Goal: Task Accomplishment & Management: Use online tool/utility

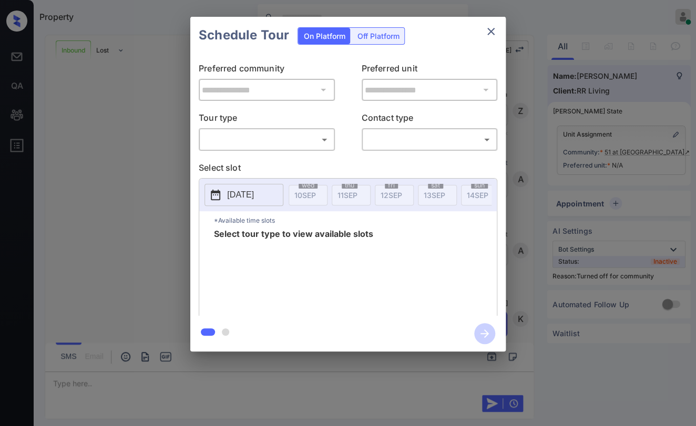
scroll to position [736, 0]
click at [235, 140] on body "Property Danielle Dela Cruz Online Set yourself offline Set yourself on break P…" at bounding box center [348, 213] width 696 height 426
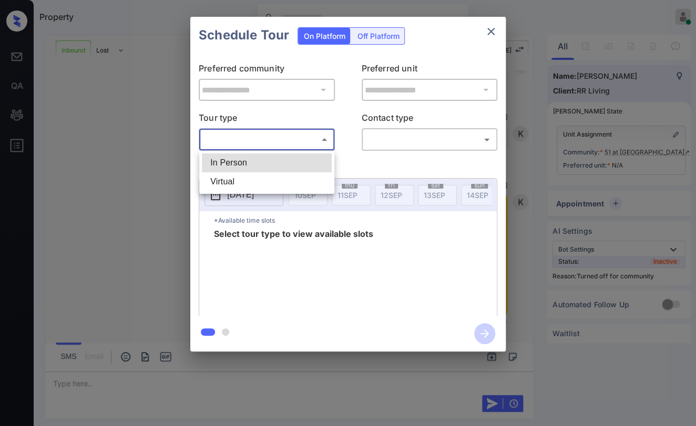
click at [240, 158] on li "In Person" at bounding box center [267, 162] width 130 height 19
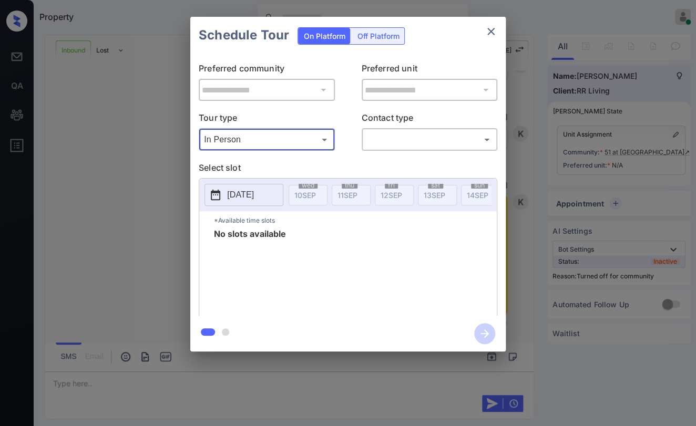
type input "********"
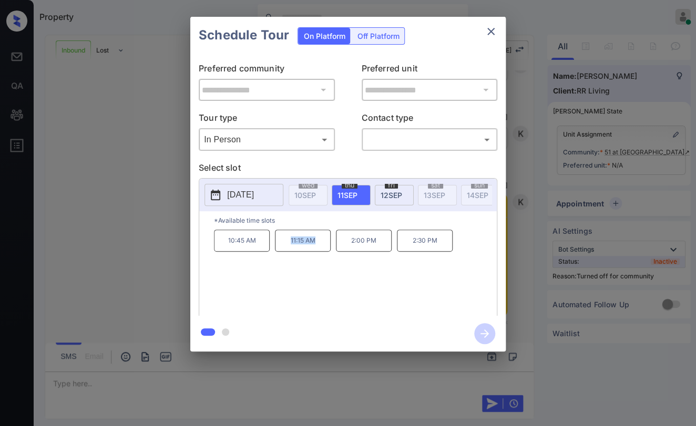
drag, startPoint x: 280, startPoint y: 247, endPoint x: 355, endPoint y: 233, distance: 76.6
click at [315, 249] on p "11:15 AM" at bounding box center [303, 241] width 56 height 22
copy p "11:15 AM"
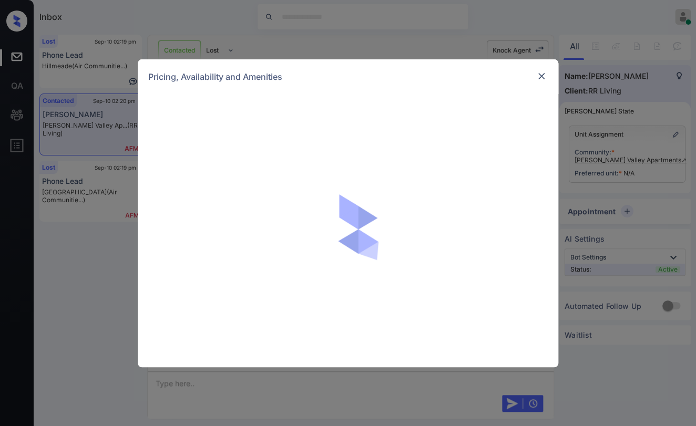
scroll to position [1820, 0]
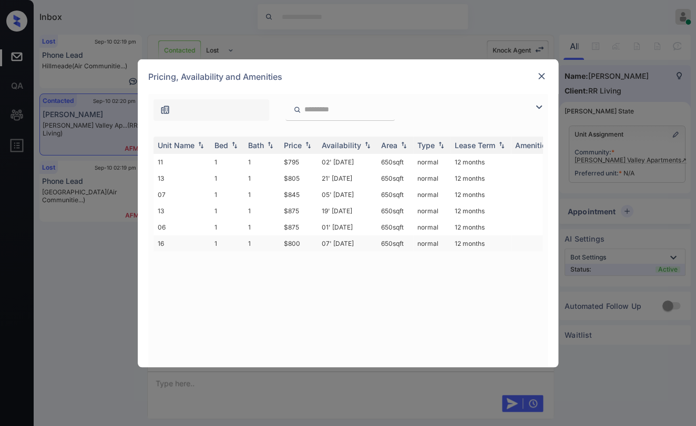
drag, startPoint x: 382, startPoint y: 237, endPoint x: 407, endPoint y: 239, distance: 25.3
click at [407, 239] on td "650 sqft" at bounding box center [395, 243] width 36 height 16
copy td "650 sqft"
drag, startPoint x: 277, startPoint y: 161, endPoint x: 319, endPoint y: 161, distance: 41.5
click at [319, 161] on tr "11 1 1 $795 02' Jun 25 650 sqft normal 12 months" at bounding box center [427, 162] width 549 height 16
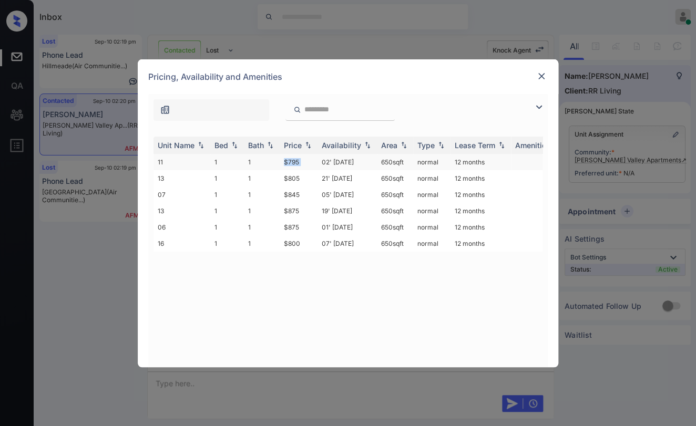
copy tr "$795"
click at [533, 76] on div "Pricing, Availability and Amenities" at bounding box center [348, 76] width 420 height 35
click at [537, 76] on img at bounding box center [541, 76] width 11 height 11
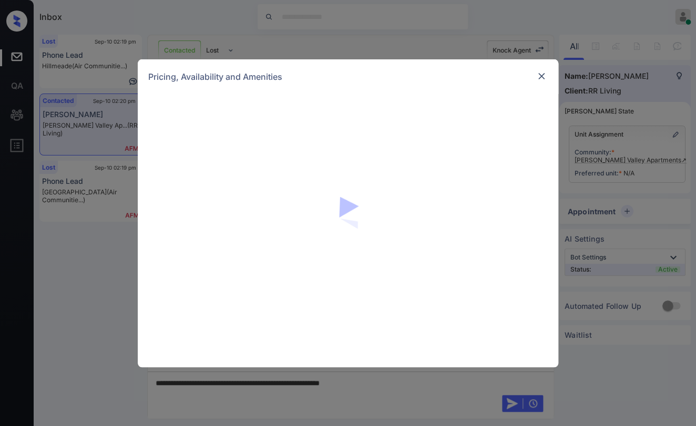
scroll to position [1820, 0]
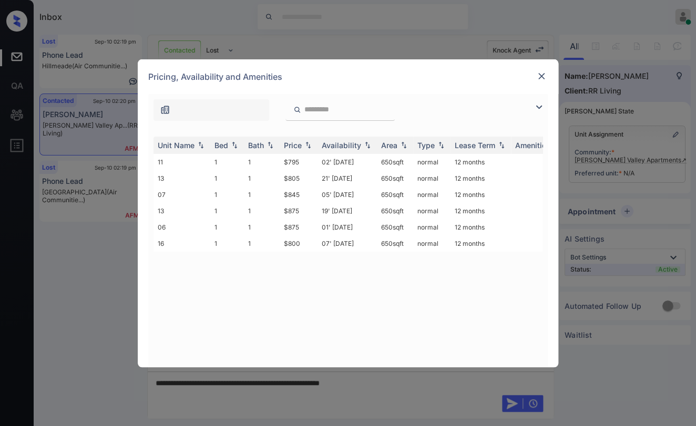
click at [371, 381] on div "**********" at bounding box center [348, 213] width 696 height 426
click at [389, 384] on div "**********" at bounding box center [348, 213] width 696 height 426
click at [538, 77] on img at bounding box center [541, 76] width 11 height 11
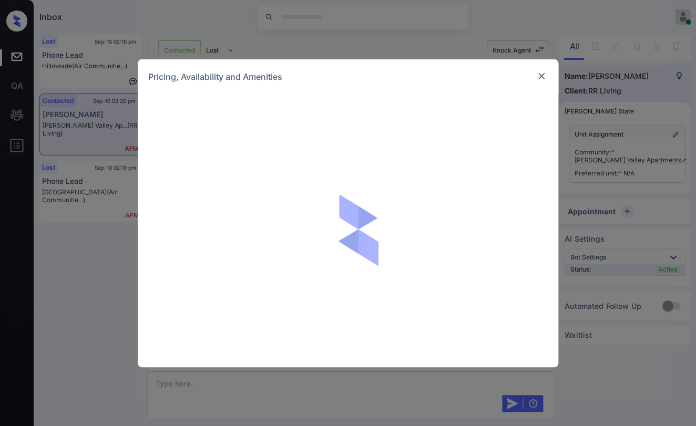
scroll to position [1539, 0]
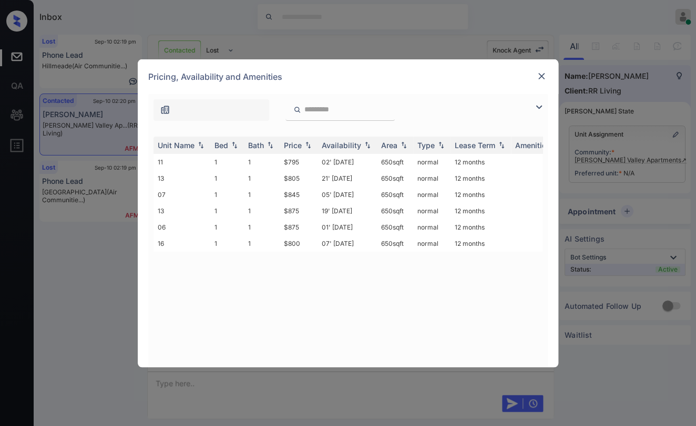
click at [543, 73] on img at bounding box center [541, 76] width 11 height 11
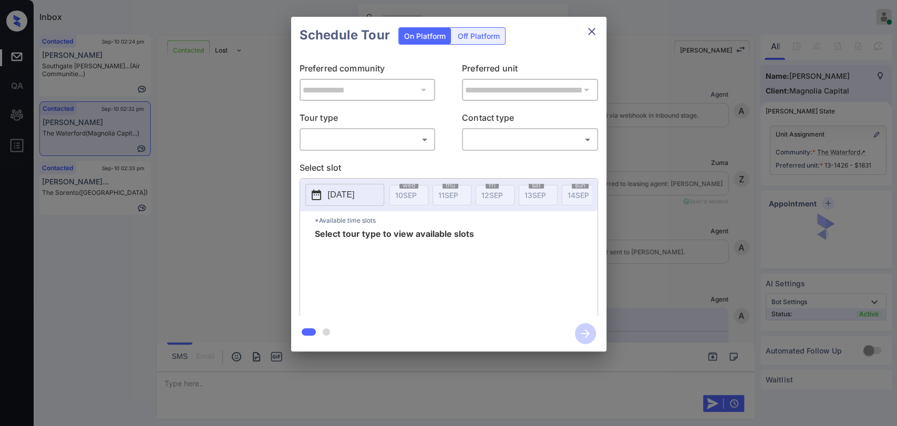
scroll to position [1372, 0]
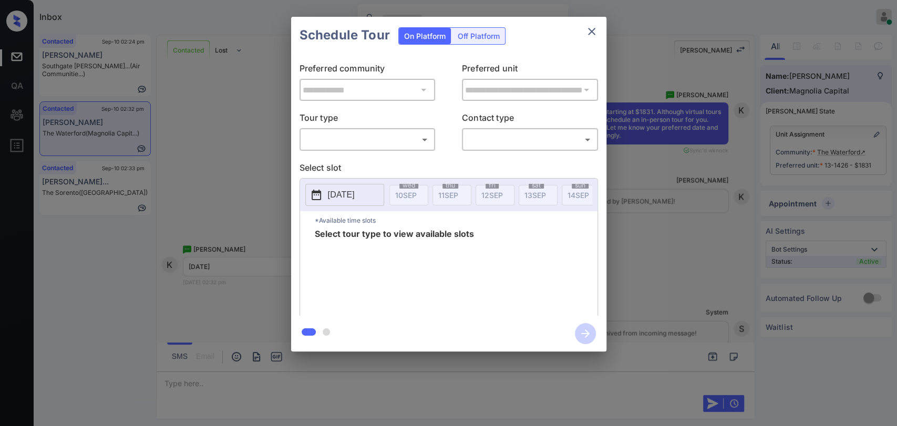
click at [394, 144] on body "Inbox Danielle Dela Cruz Online Set yourself offline Set yourself on break Prof…" at bounding box center [448, 213] width 897 height 426
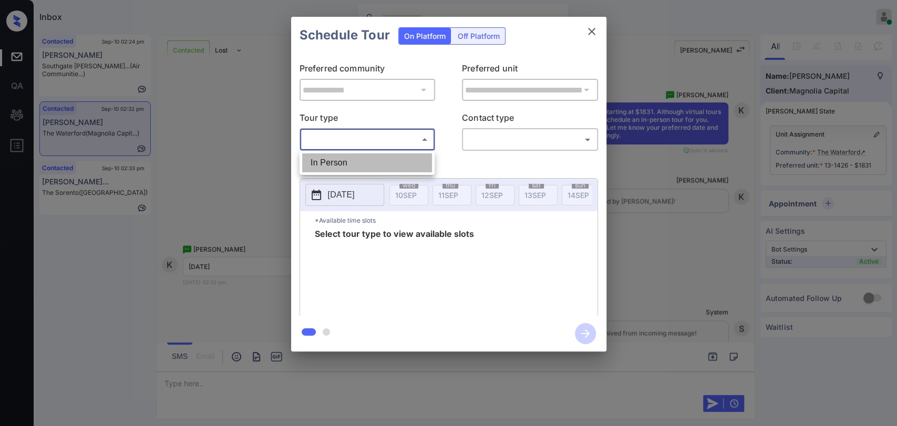
click at [370, 165] on li "In Person" at bounding box center [367, 162] width 130 height 19
type input "********"
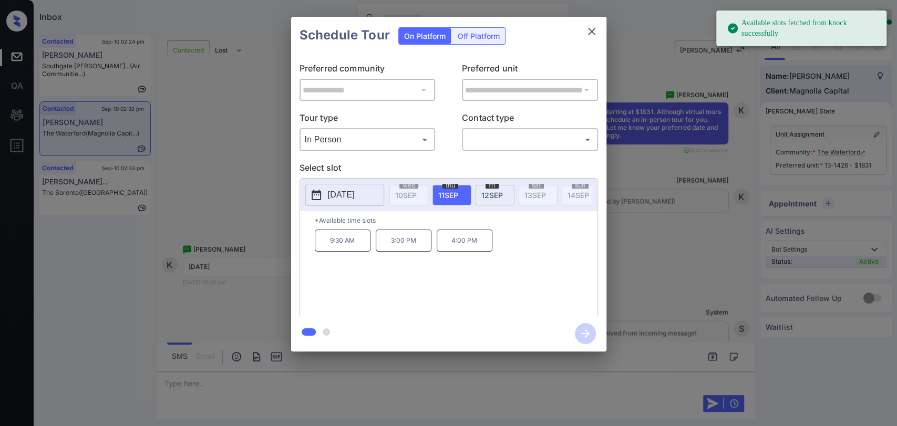
click at [349, 193] on p "[DATE]" at bounding box center [341, 195] width 27 height 13
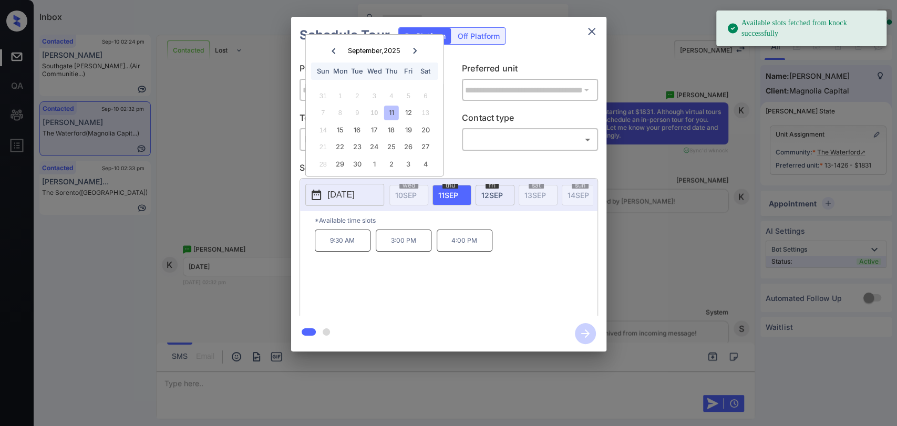
click at [418, 51] on div at bounding box center [415, 50] width 14 height 13
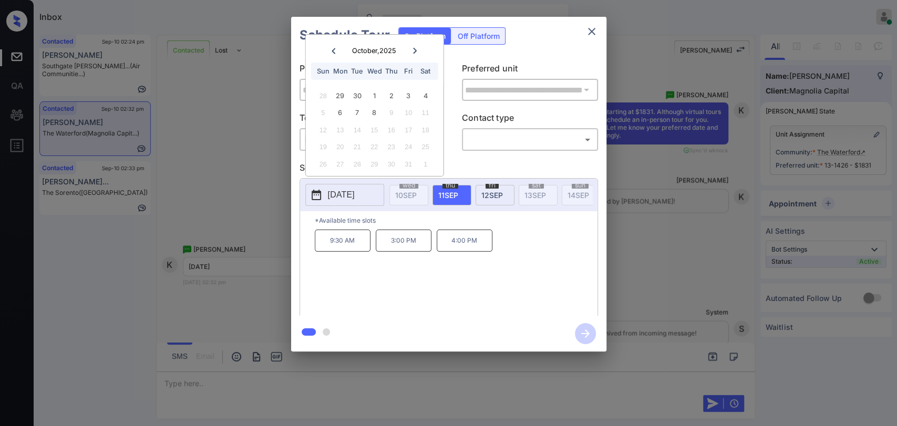
click at [592, 31] on icon "close" at bounding box center [591, 31] width 7 height 7
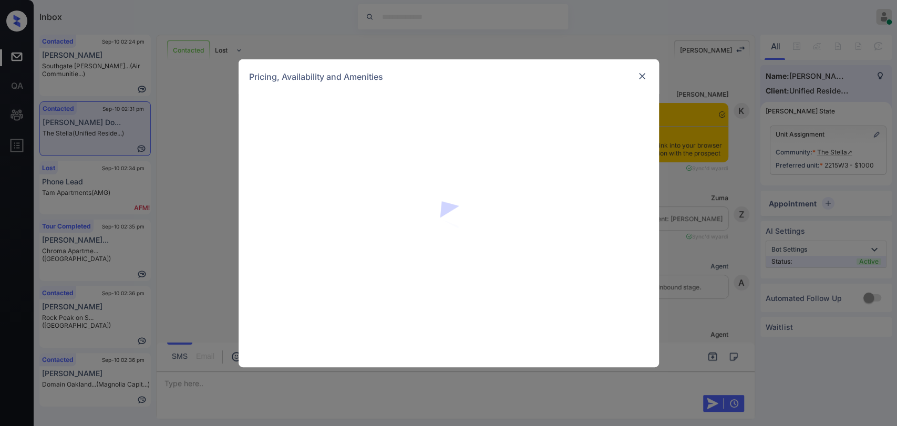
scroll to position [1494, 0]
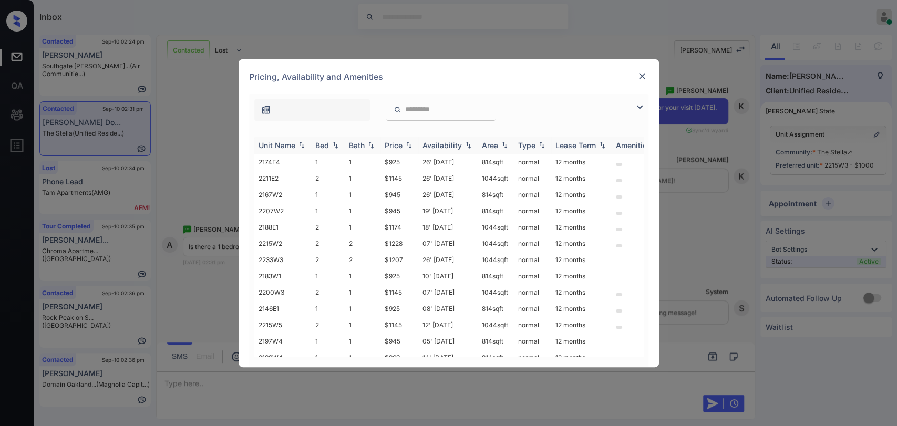
click at [319, 144] on div "Bed" at bounding box center [322, 145] width 14 height 9
click at [320, 144] on div "Bed" at bounding box center [322, 145] width 14 height 9
drag, startPoint x: 385, startPoint y: 223, endPoint x: 401, endPoint y: 221, distance: 16.4
click at [401, 221] on tr "2174E1 1 1 $850 31' Oct 25 814 sqft normal 12 months" at bounding box center [528, 224] width 549 height 16
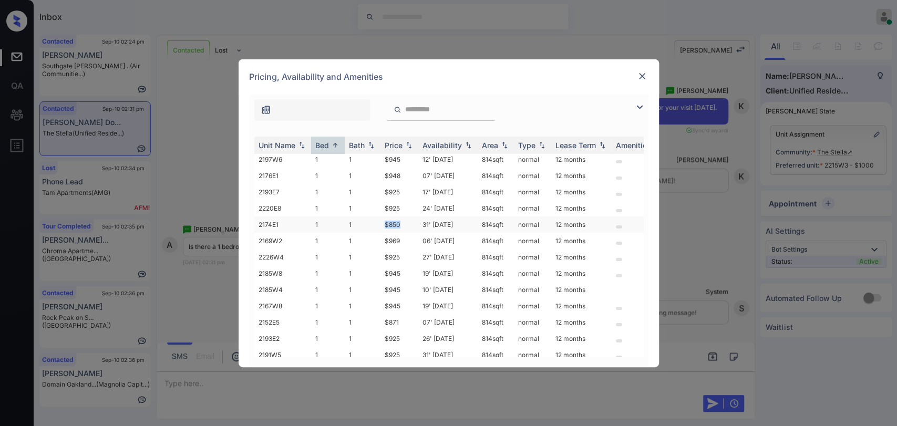
copy tr "$850"
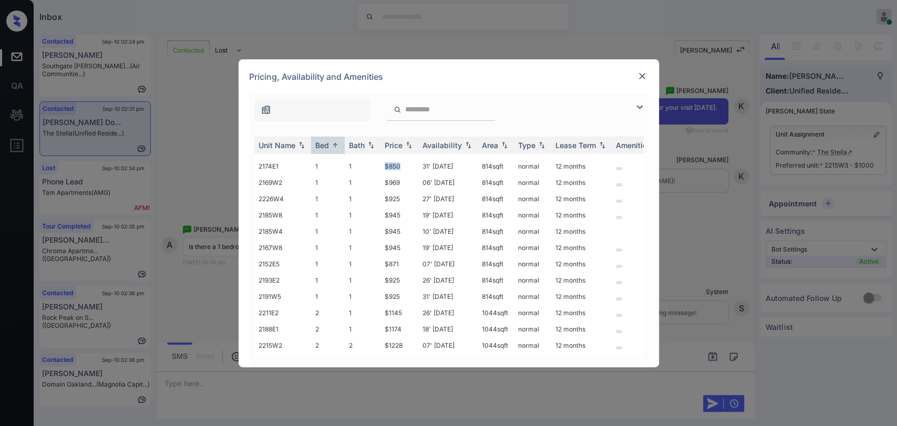
click at [639, 79] on img at bounding box center [642, 76] width 11 height 11
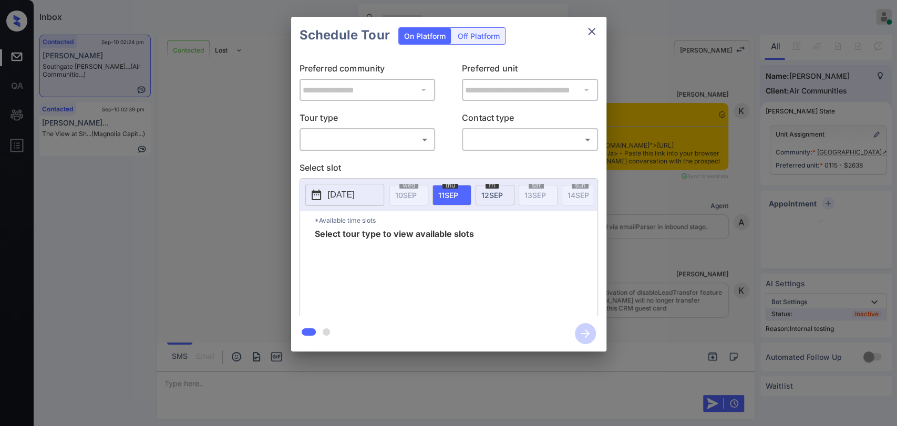
scroll to position [3305, 0]
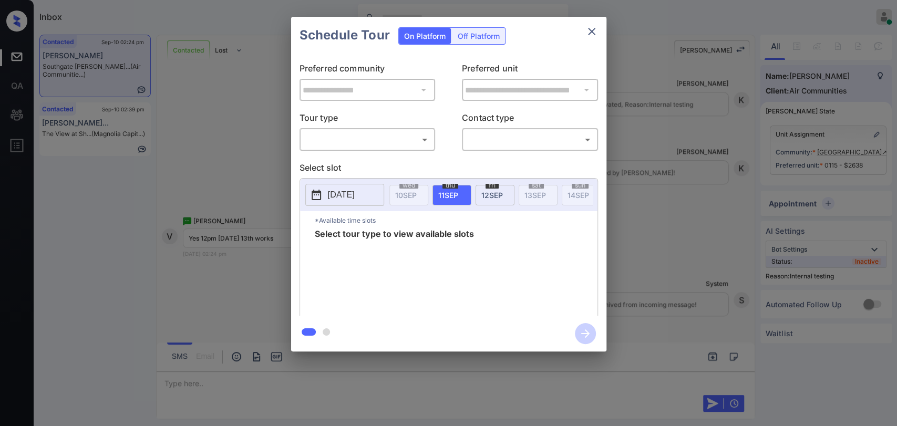
click at [390, 142] on body "Inbox [PERSON_NAME] [PERSON_NAME] Online Set yourself offline Set yourself on b…" at bounding box center [448, 213] width 897 height 426
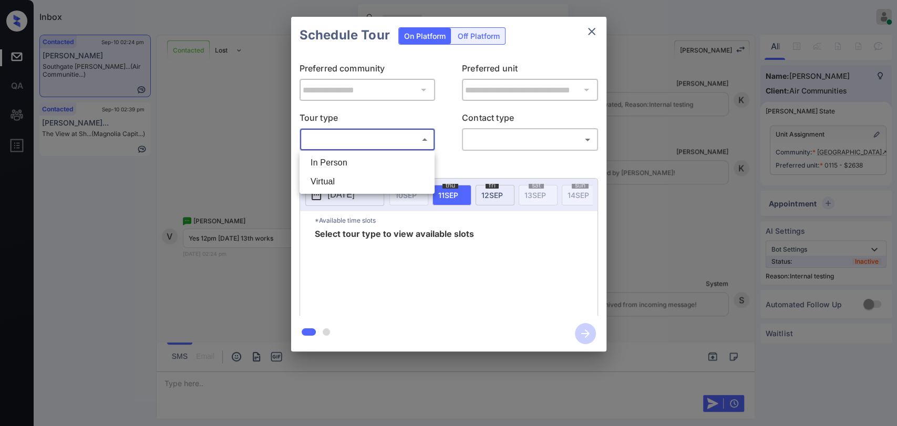
click at [355, 157] on li "In Person" at bounding box center [367, 162] width 130 height 19
type input "********"
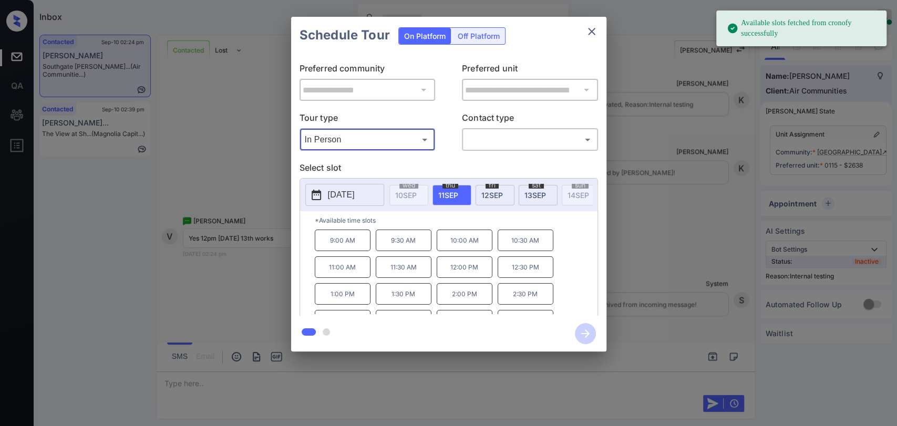
click at [480, 142] on body "Available slots fetched from cronofy successfully Inbox Danielle Dela Cruz Onli…" at bounding box center [448, 213] width 897 height 426
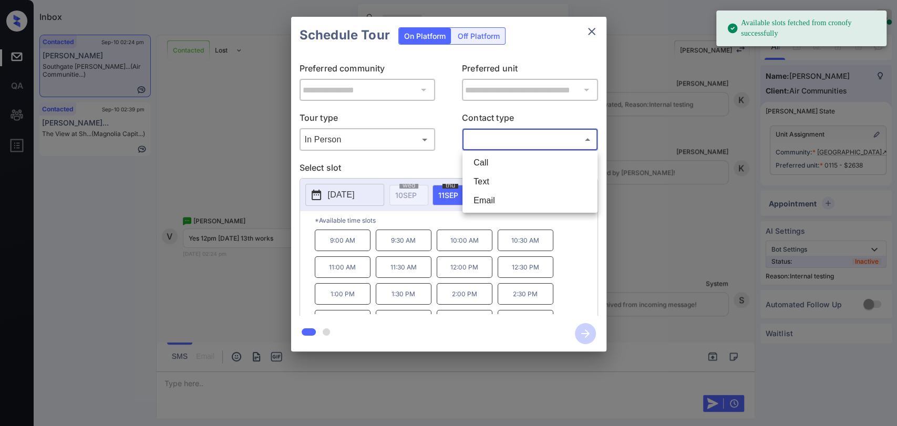
click at [478, 183] on li "Text" at bounding box center [530, 181] width 130 height 19
type input "****"
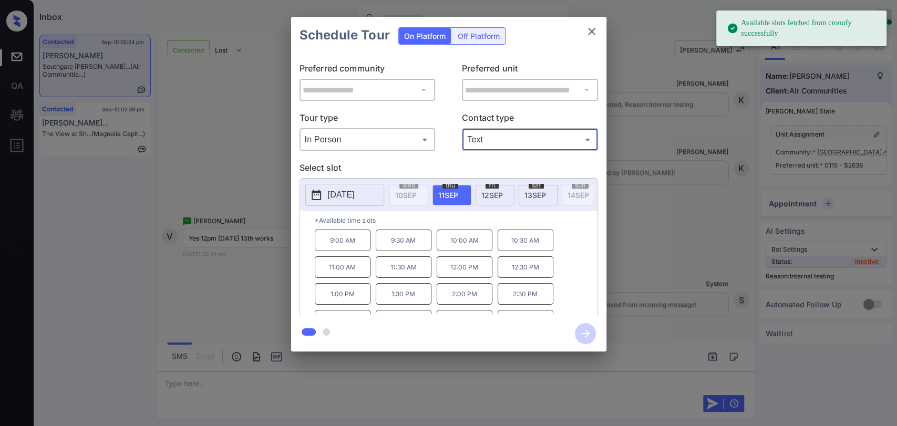
click at [543, 191] on span "[DATE]" at bounding box center [535, 195] width 22 height 9
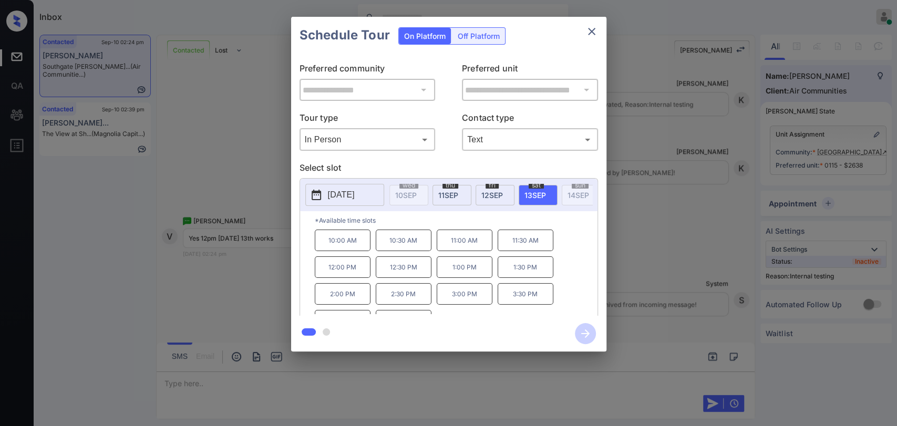
click at [247, 144] on div "**********" at bounding box center [448, 184] width 897 height 368
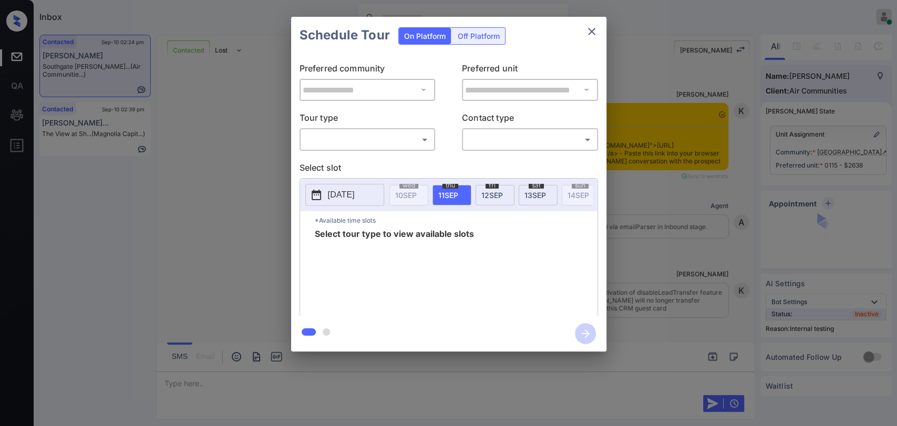
scroll to position [3305, 0]
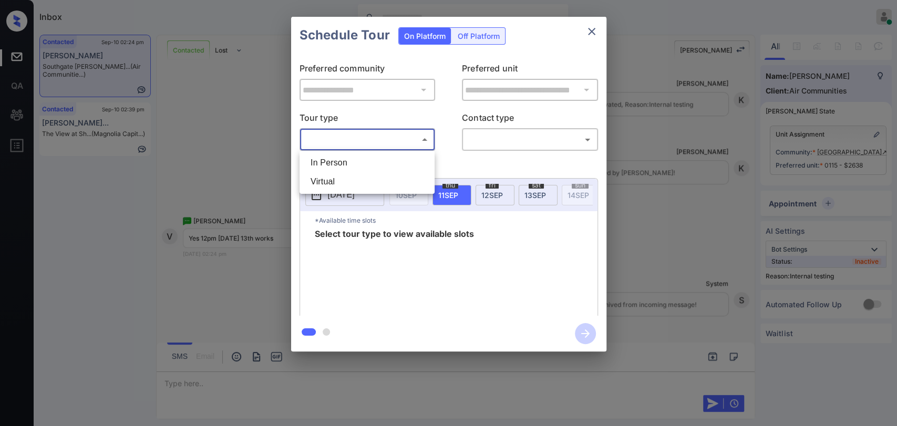
drag, startPoint x: 364, startPoint y: 140, endPoint x: 360, endPoint y: 147, distance: 8.2
click at [363, 140] on body "Inbox [PERSON_NAME] [PERSON_NAME] Online Set yourself offline Set yourself on b…" at bounding box center [448, 213] width 897 height 426
click at [344, 160] on li "In Person" at bounding box center [367, 162] width 130 height 19
type input "********"
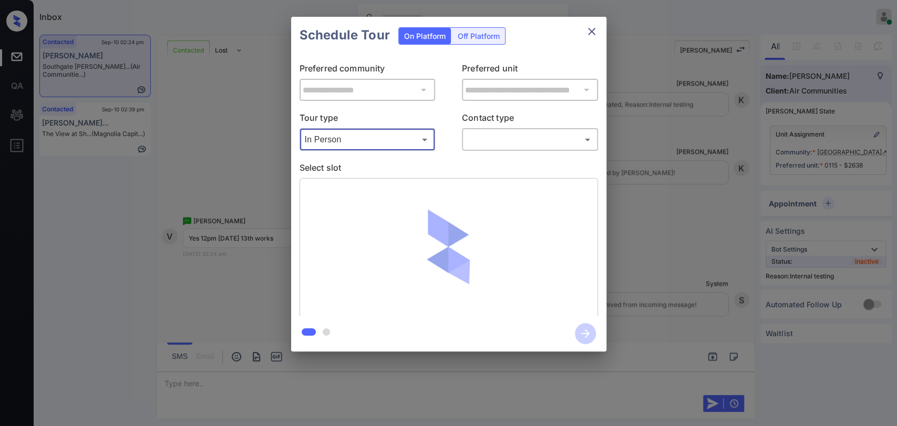
click at [499, 145] on body "Inbox [PERSON_NAME] [PERSON_NAME] Online Set yourself offline Set yourself on b…" at bounding box center [448, 213] width 897 height 426
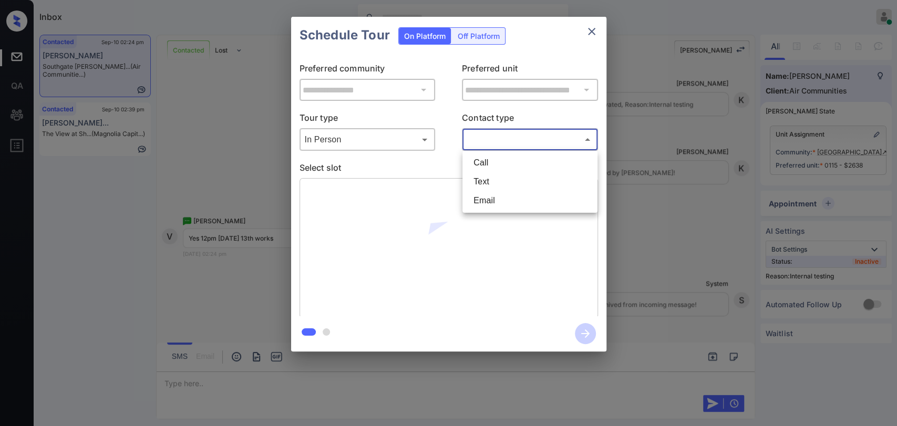
click at [490, 179] on li "Text" at bounding box center [530, 181] width 130 height 19
type input "****"
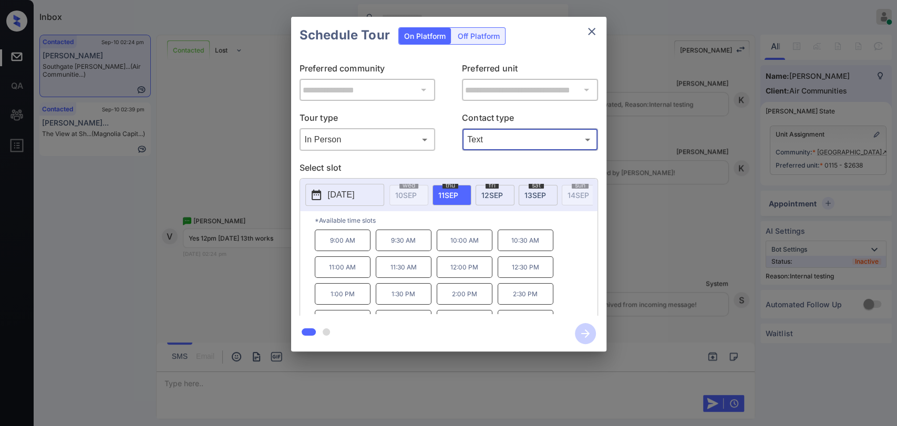
click at [537, 194] on span "[DATE]" at bounding box center [535, 195] width 22 height 9
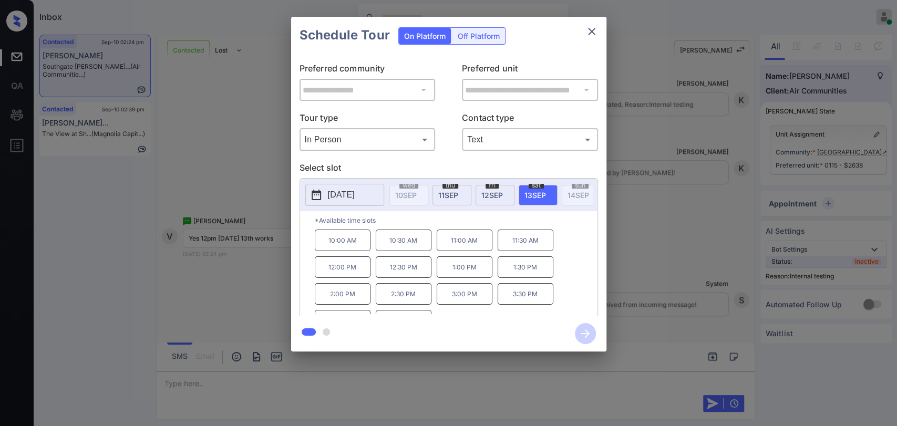
click at [349, 270] on p "12:00 PM" at bounding box center [343, 267] width 56 height 22
click at [586, 327] on icon "button" at bounding box center [585, 333] width 21 height 21
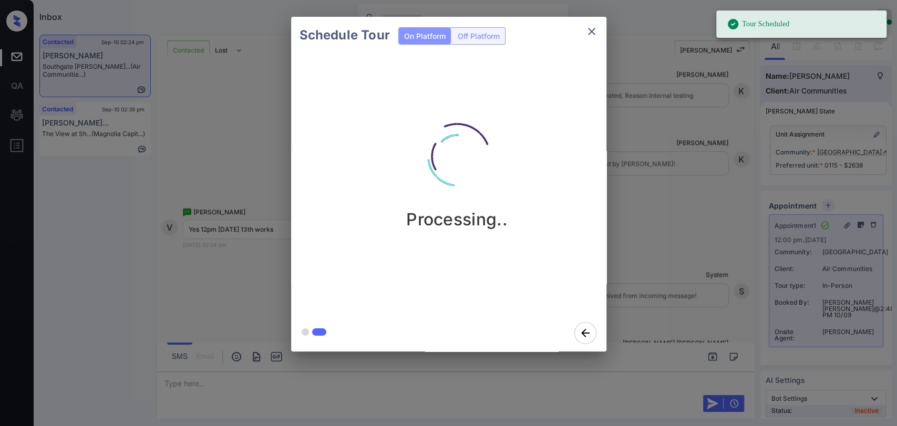
click at [588, 29] on icon "close" at bounding box center [591, 31] width 7 height 7
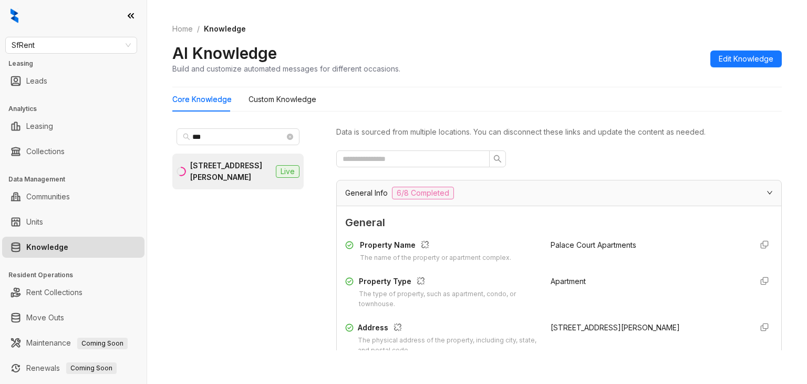
scroll to position [812, 0]
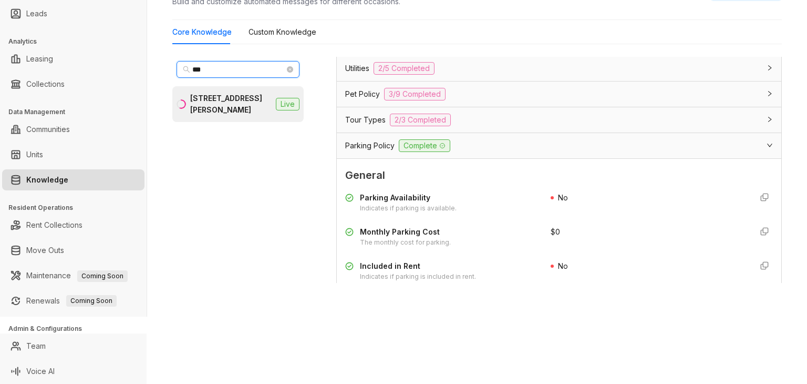
drag, startPoint x: 236, startPoint y: 63, endPoint x: 164, endPoint y: 71, distance: 72.4
click at [164, 71] on div "Home / Knowledge AI Knowledge Build and customize automated messages for differ…" at bounding box center [477, 125] width 660 height 384
type input "****"
click at [219, 95] on div "1511 Jackson St, Oakland, CA" at bounding box center [230, 103] width 81 height 23
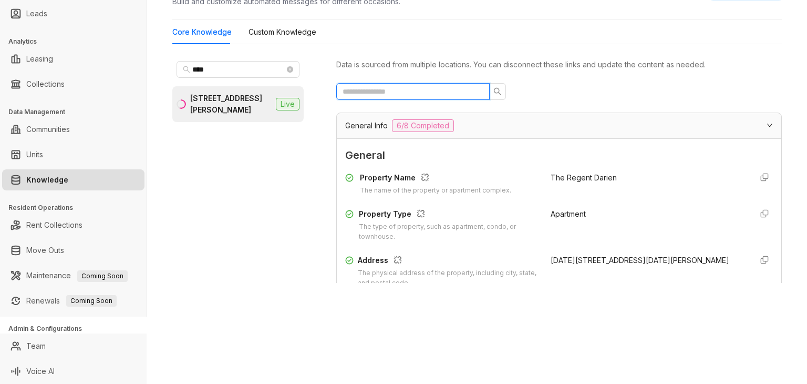
click at [399, 94] on input "text" at bounding box center [409, 92] width 132 height 12
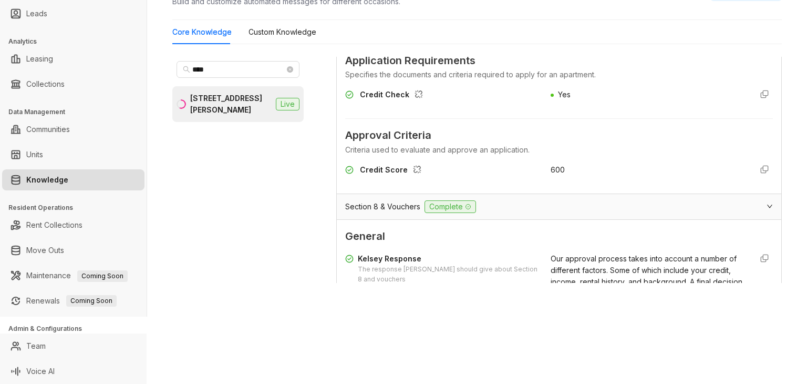
scroll to position [210, 0]
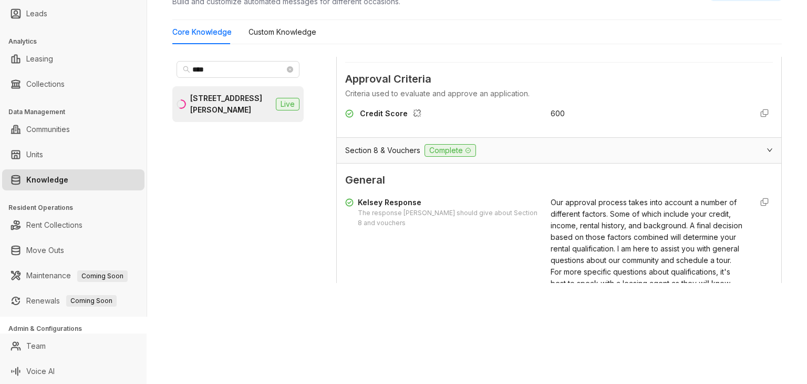
type input "****"
click at [551, 201] on span "Our approval process takes into account a number of different factors. Some of …" at bounding box center [647, 254] width 192 height 113
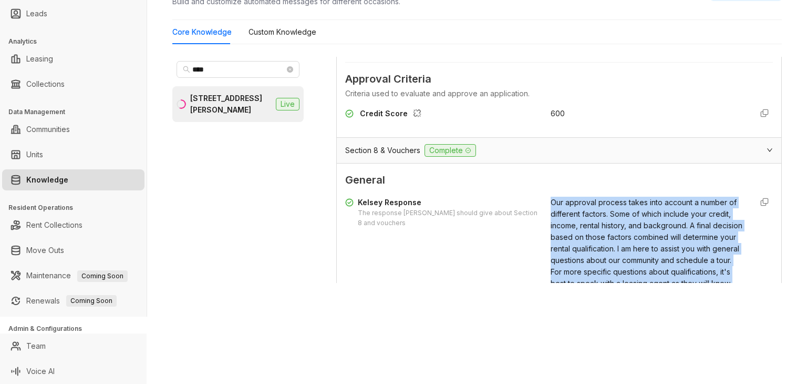
click at [551, 201] on span "Our approval process takes into account a number of different factors. Some of …" at bounding box center [647, 254] width 192 height 113
copy div "Our approval process takes into account a number of different factors. Some of …"
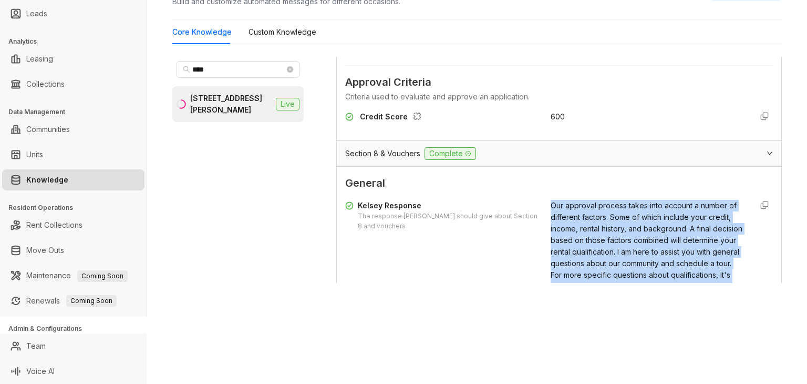
scroll to position [189, 0]
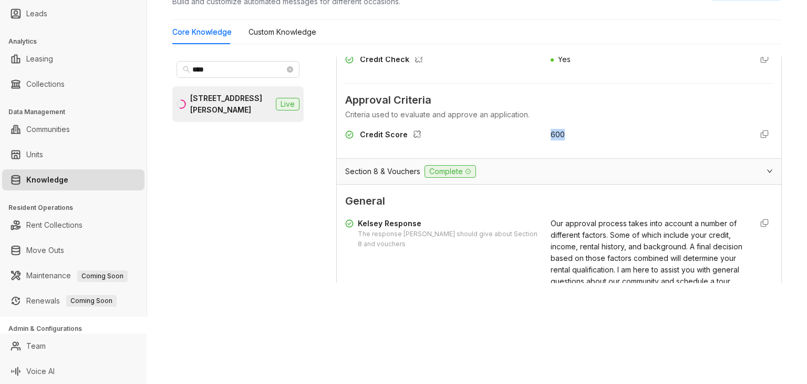
drag, startPoint x: 533, startPoint y: 136, endPoint x: 570, endPoint y: 137, distance: 36.8
click at [570, 137] on div "Credit Score 600" at bounding box center [559, 137] width 428 height 17
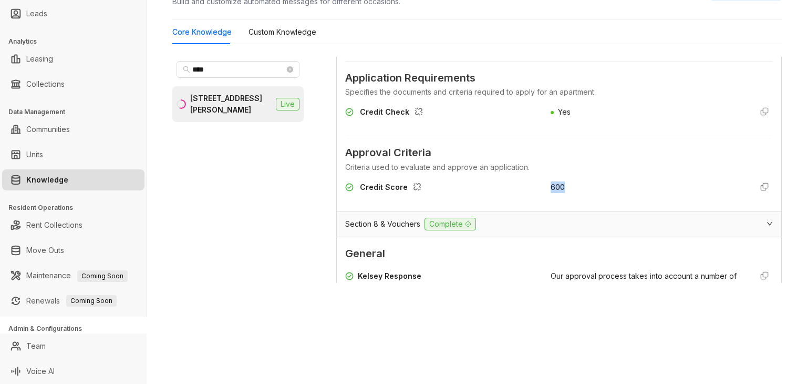
copy div "600"
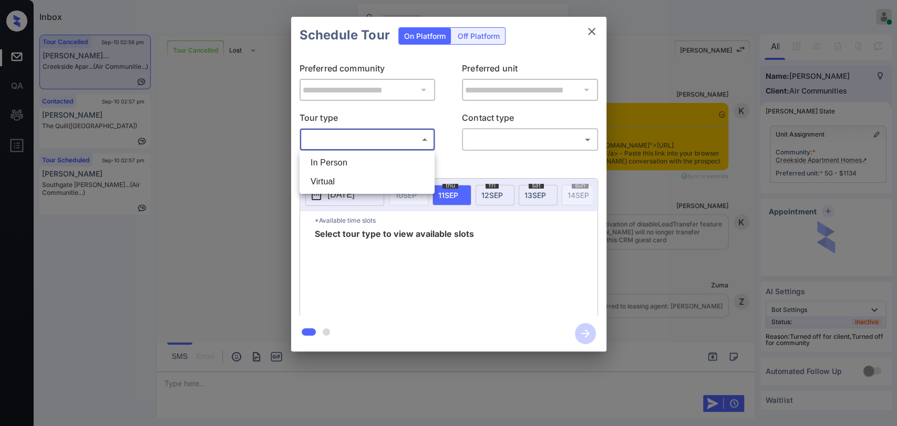
click at [327, 163] on li "In Person" at bounding box center [367, 162] width 130 height 19
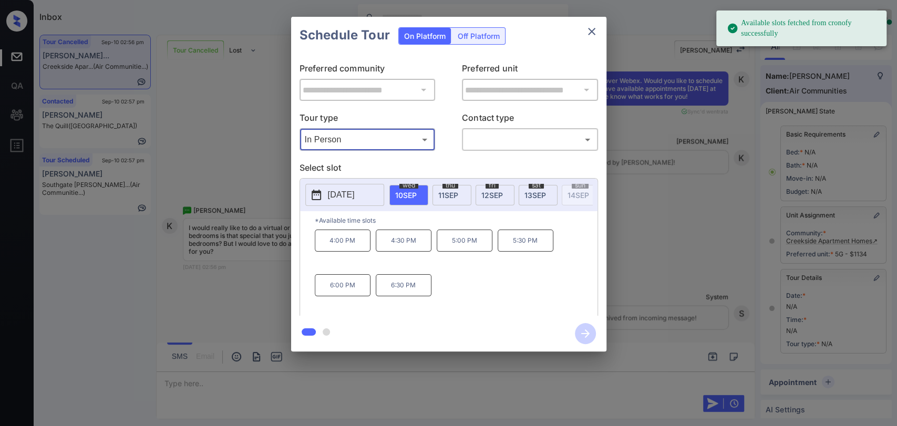
click at [479, 192] on div "[DATE]" at bounding box center [494, 195] width 39 height 20
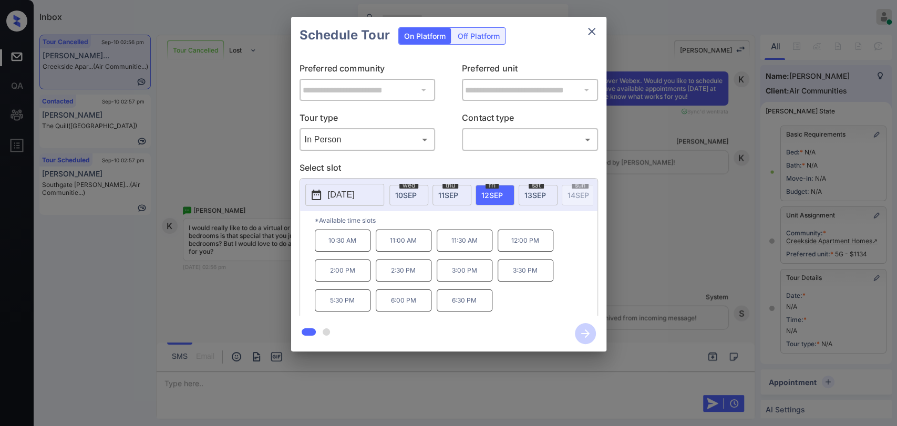
click at [340, 144] on body "Available slots fetched from cronofy successfully Inbox [PERSON_NAME] [PERSON_N…" at bounding box center [448, 213] width 897 height 426
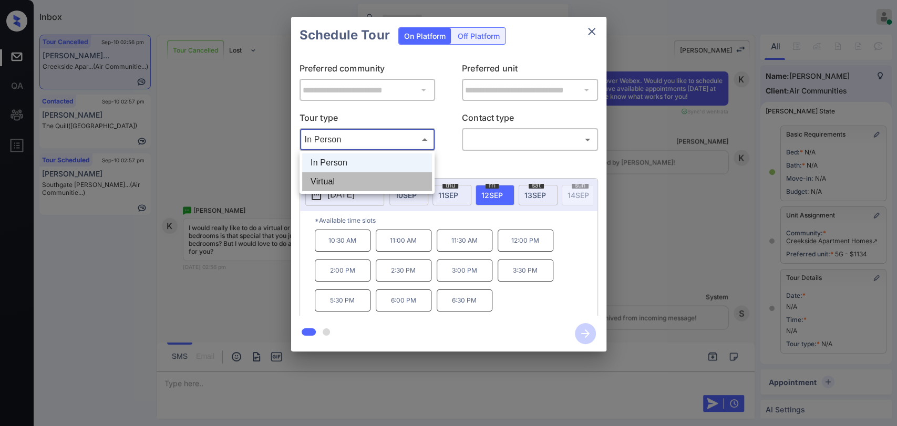
click at [324, 182] on li "Virtual" at bounding box center [367, 181] width 130 height 19
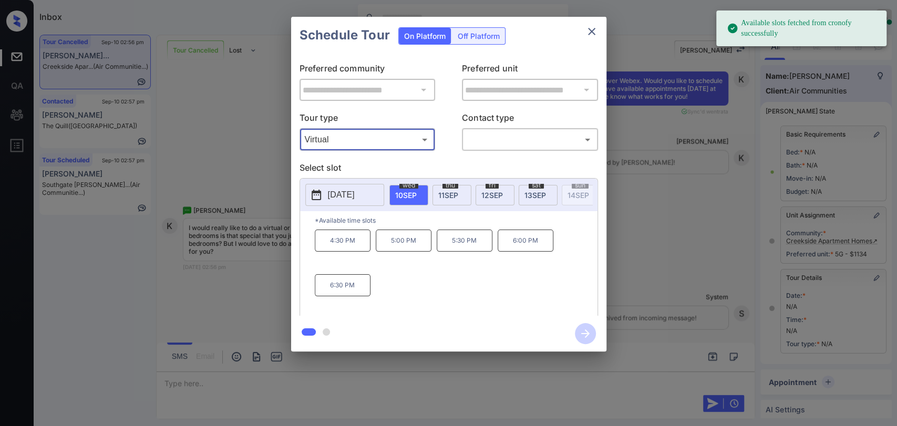
click at [503, 188] on div "fri 12 SEP" at bounding box center [494, 195] width 39 height 20
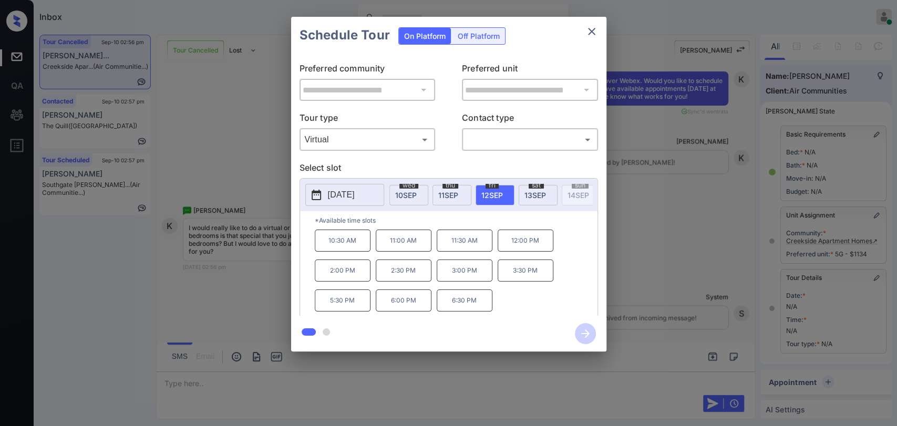
click at [354, 142] on body "Inbox Danielle Dela Cruz Online Set yourself offline Set yourself on break Prof…" at bounding box center [448, 213] width 897 height 426
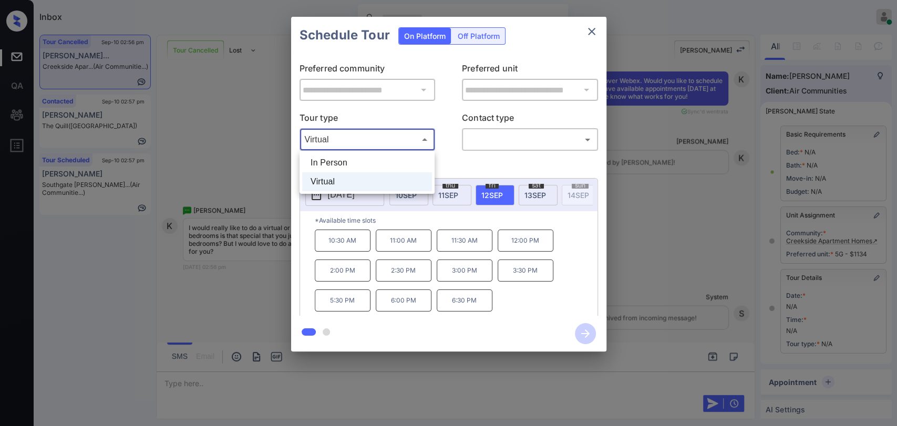
click at [329, 166] on li "In Person" at bounding box center [367, 162] width 130 height 19
type input "********"
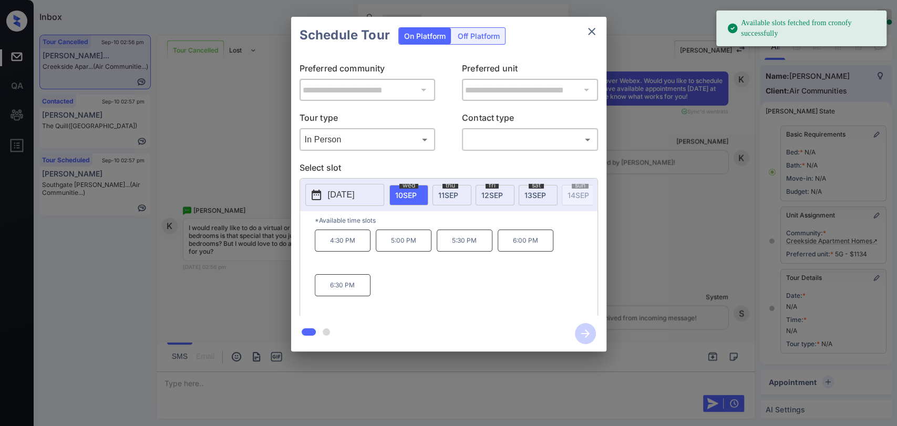
click at [490, 193] on span "12 SEP" at bounding box center [492, 195] width 22 height 9
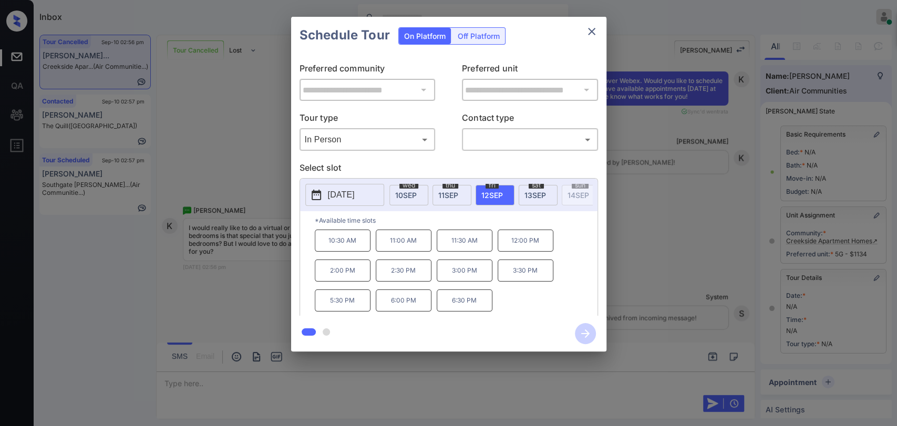
click at [588, 35] on icon "close" at bounding box center [591, 31] width 7 height 7
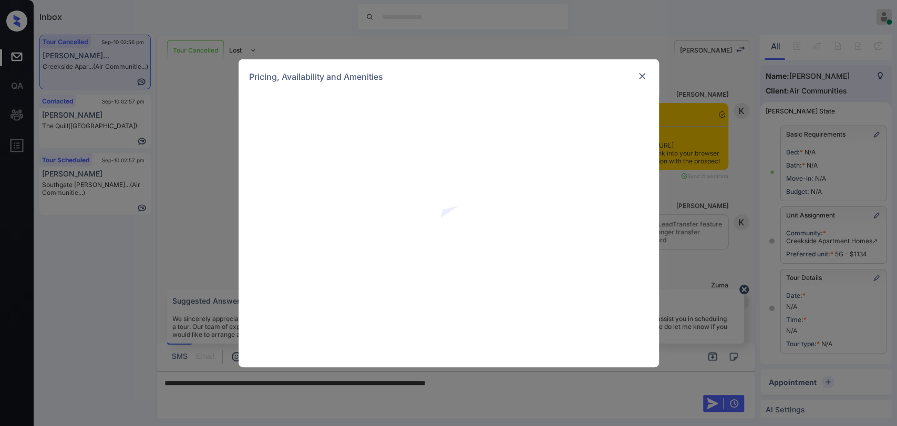
click at [644, 68] on div "Pricing, Availability and Amenities" at bounding box center [449, 76] width 420 height 35
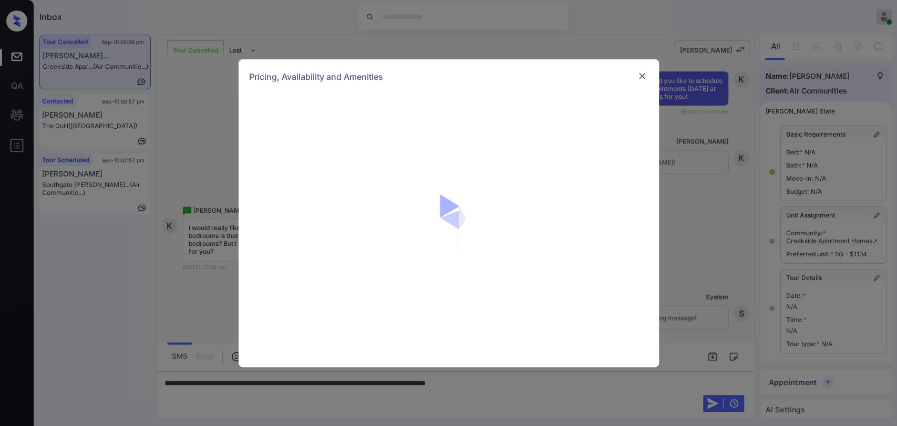
click at [639, 75] on img at bounding box center [642, 76] width 11 height 11
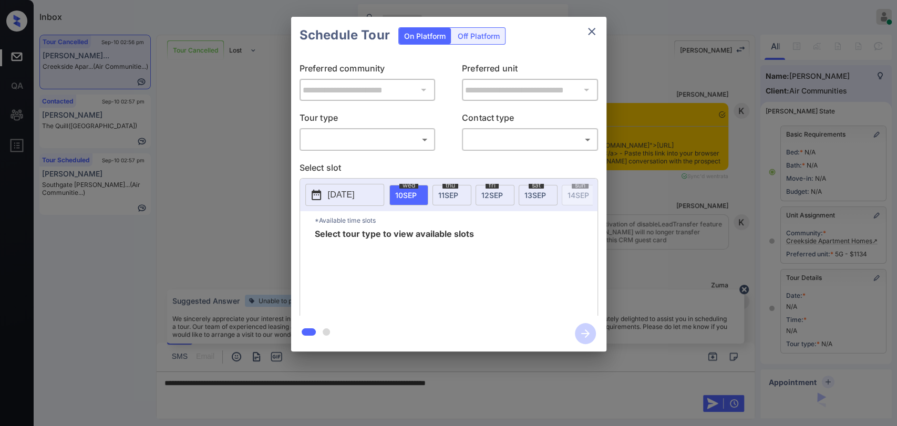
scroll to position [4082, 0]
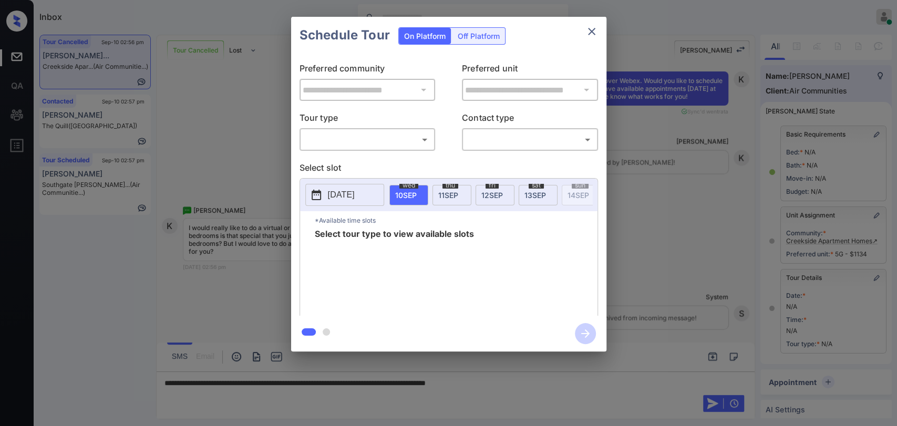
click at [398, 143] on body "Inbox [PERSON_NAME] [PERSON_NAME] Online Set yourself offline Set yourself on b…" at bounding box center [448, 213] width 897 height 426
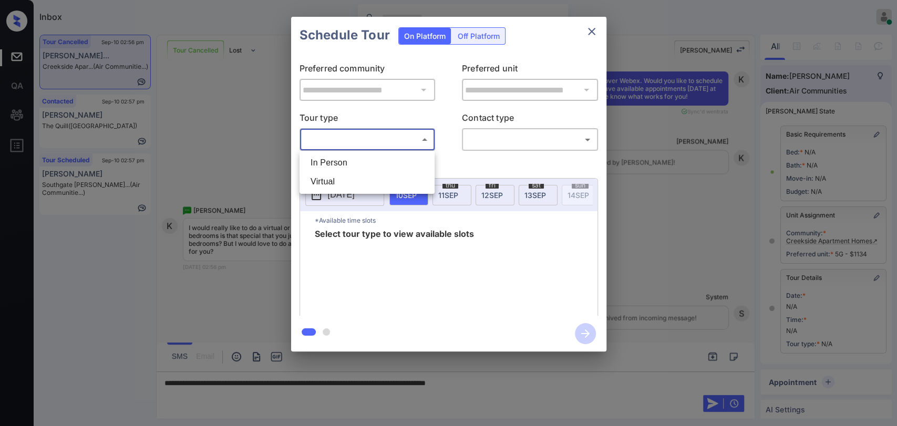
click at [361, 160] on li "In Person" at bounding box center [367, 162] width 130 height 19
type input "********"
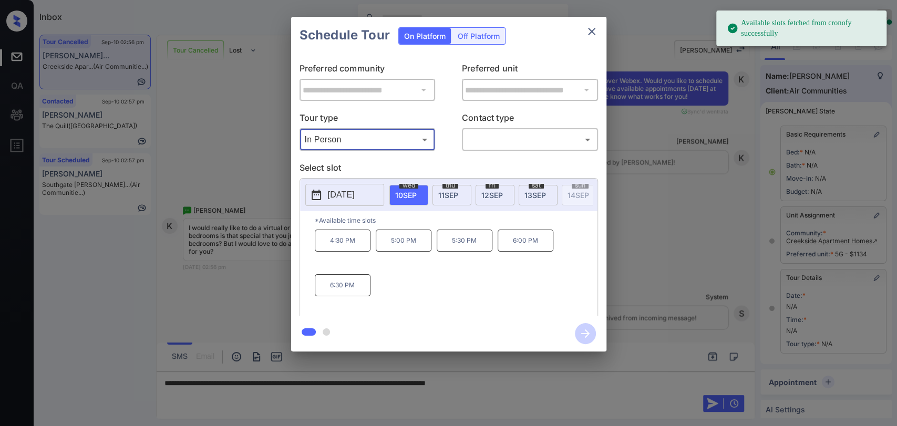
click at [537, 191] on span "13 SEP" at bounding box center [535, 195] width 22 height 9
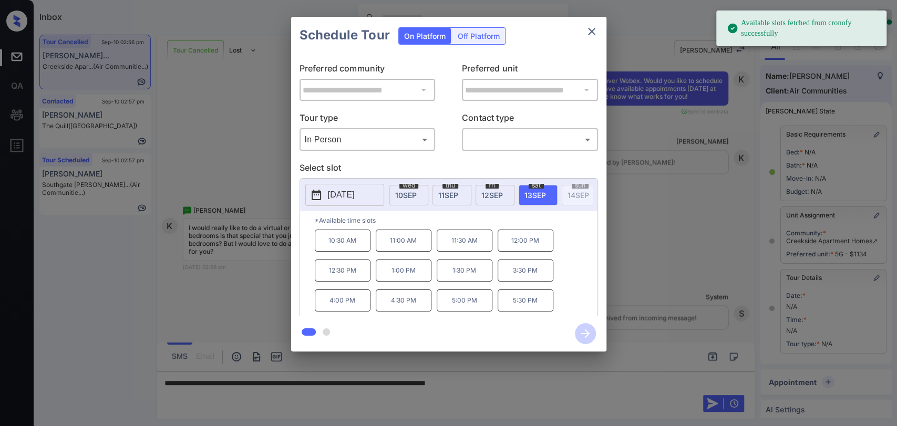
click at [496, 196] on span "[DATE]" at bounding box center [492, 195] width 22 height 9
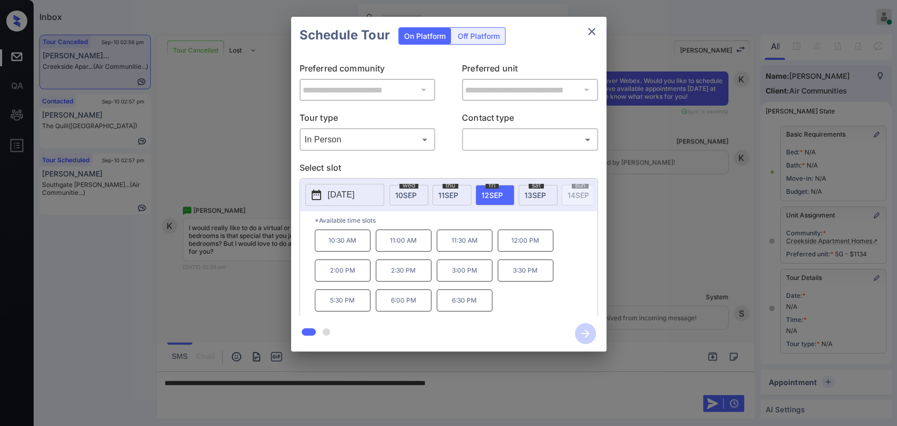
click at [592, 34] on icon "close" at bounding box center [591, 31] width 13 height 13
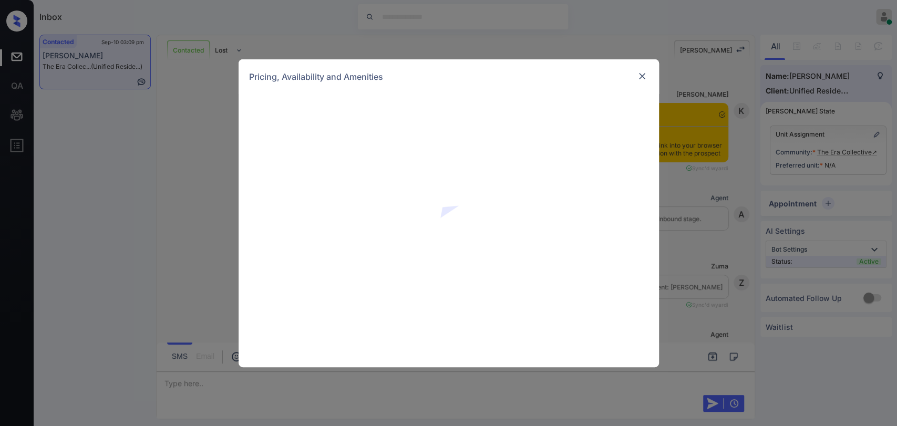
scroll to position [1517, 0]
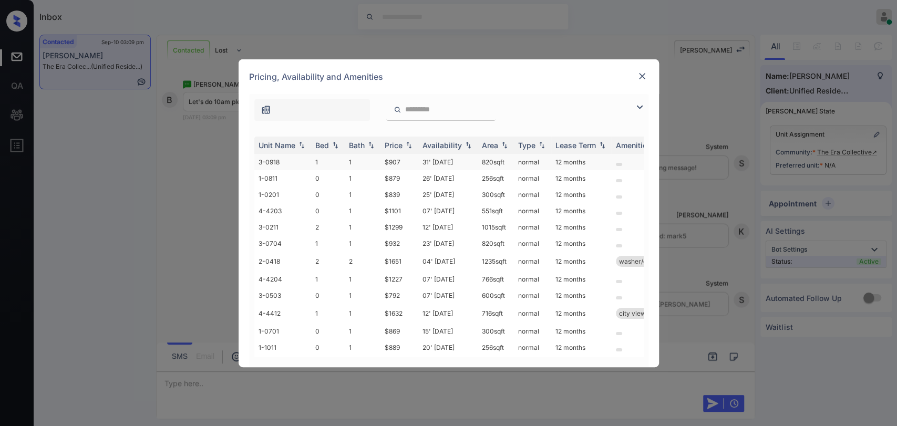
click at [349, 156] on td "1" at bounding box center [363, 162] width 36 height 16
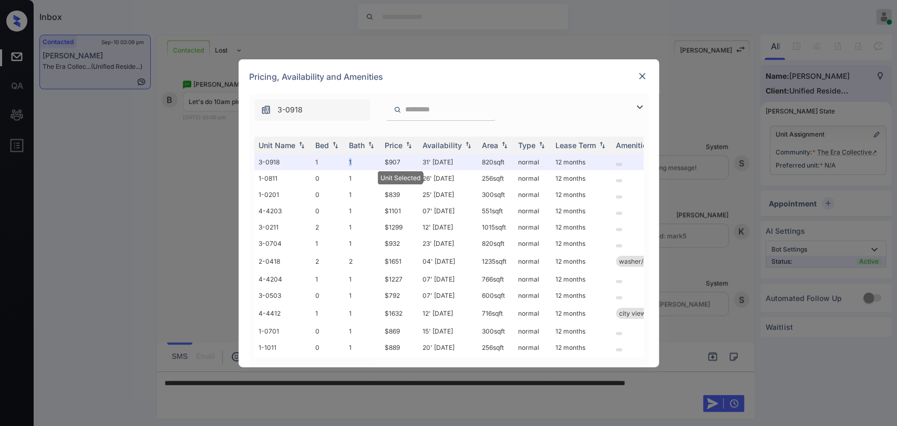
click at [639, 76] on img at bounding box center [642, 76] width 11 height 11
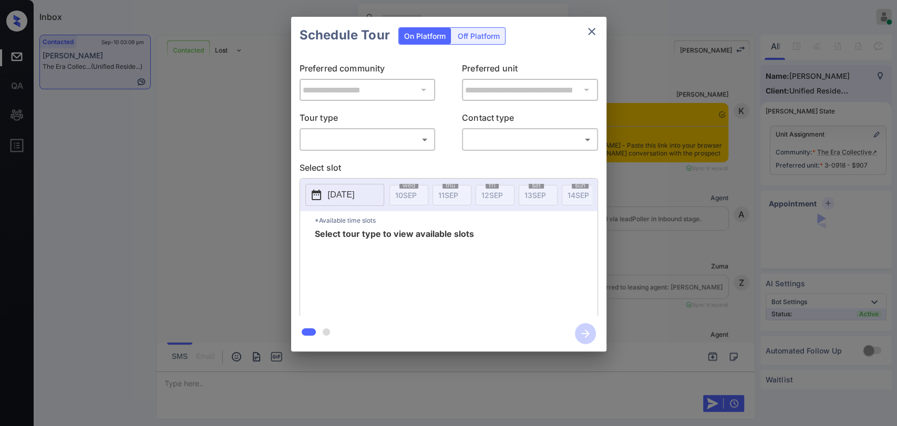
scroll to position [1586, 0]
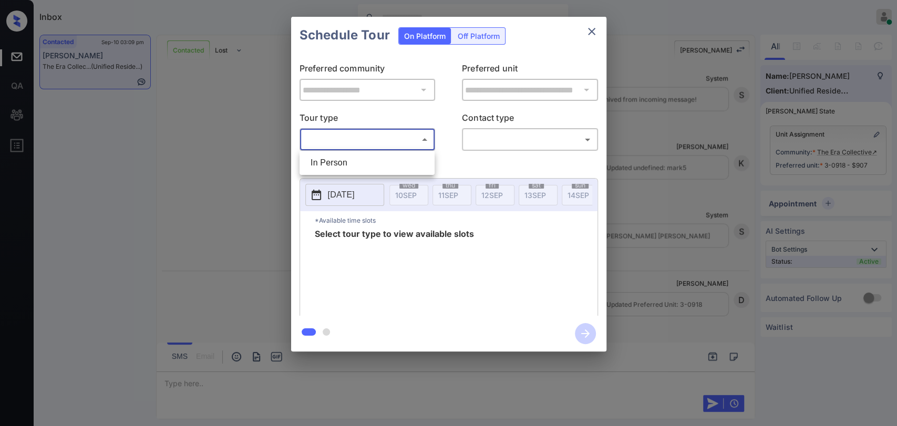
click at [368, 140] on body "Inbox [PERSON_NAME] [PERSON_NAME] Online Set yourself offline Set yourself on b…" at bounding box center [448, 213] width 897 height 426
click at [349, 156] on li "In Person" at bounding box center [367, 162] width 130 height 19
type input "********"
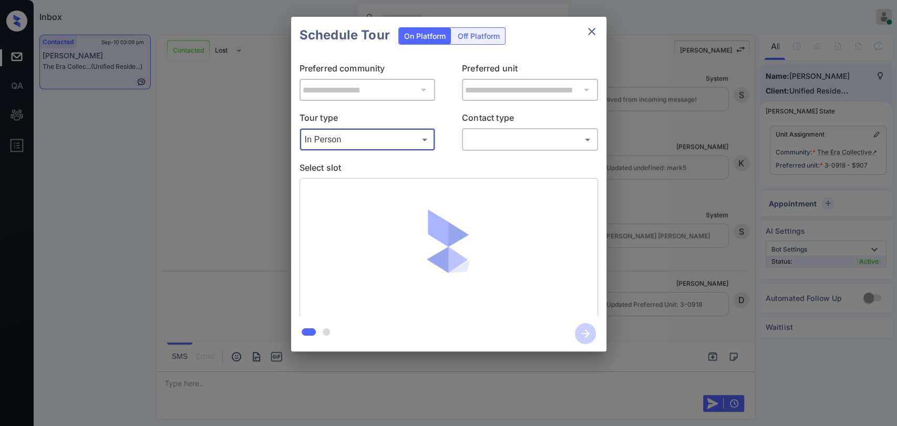
click at [516, 140] on body "Inbox [PERSON_NAME] [PERSON_NAME] Online Set yourself offline Set yourself on b…" at bounding box center [448, 213] width 897 height 426
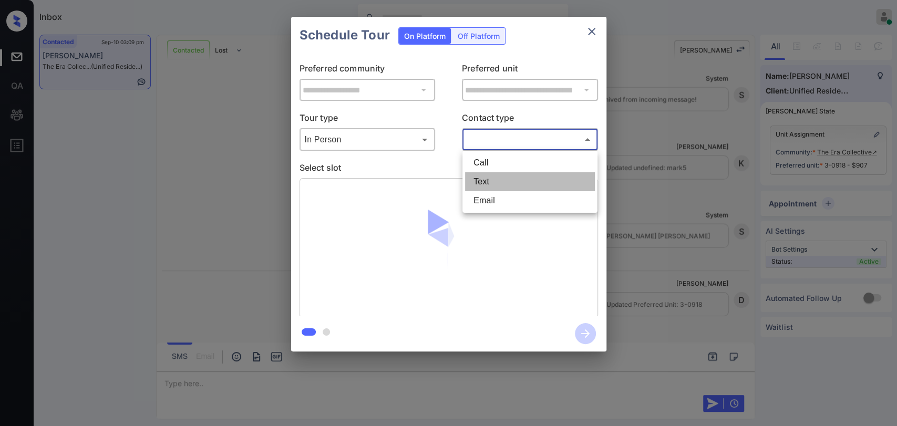
click at [483, 180] on li "Text" at bounding box center [530, 181] width 130 height 19
type input "****"
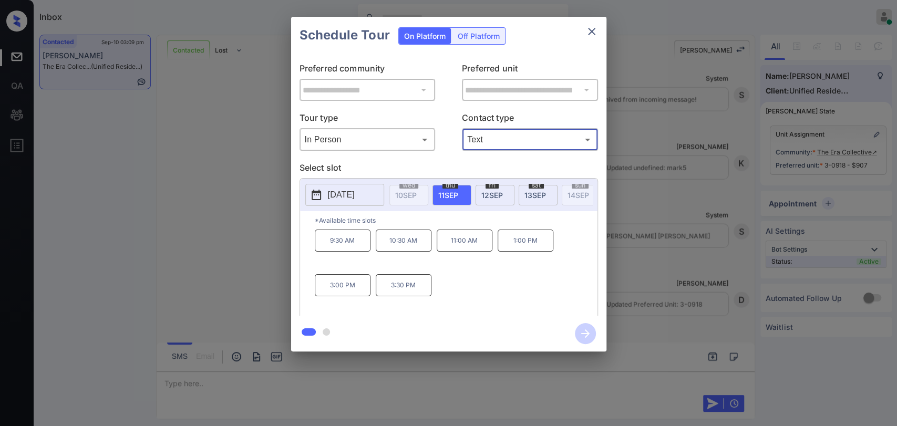
click at [489, 191] on span "[DATE]" at bounding box center [492, 195] width 22 height 9
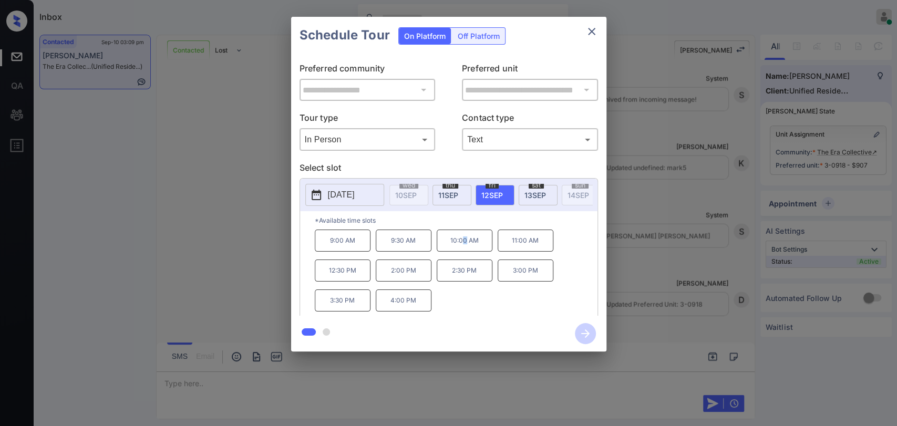
click at [464, 243] on p "10:00 AM" at bounding box center [465, 241] width 56 height 22
click at [578, 335] on icon "button" at bounding box center [585, 333] width 21 height 21
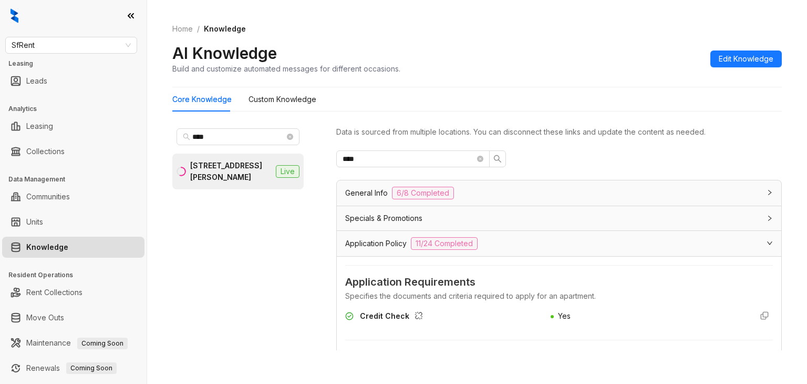
scroll to position [137, 0]
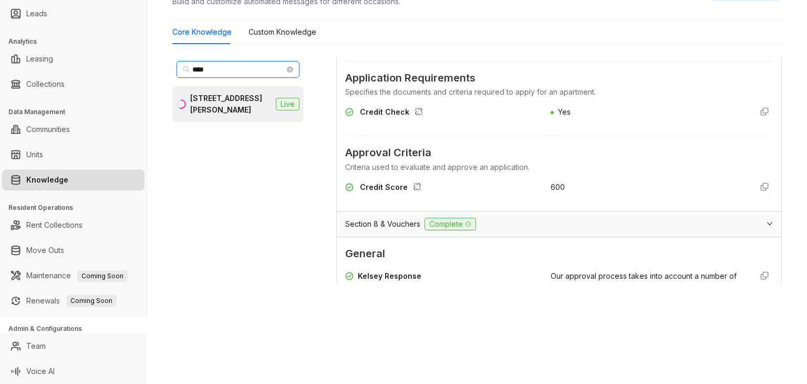
click at [233, 67] on input "****" at bounding box center [238, 70] width 92 height 12
click at [232, 67] on input "****" at bounding box center [238, 70] width 92 height 12
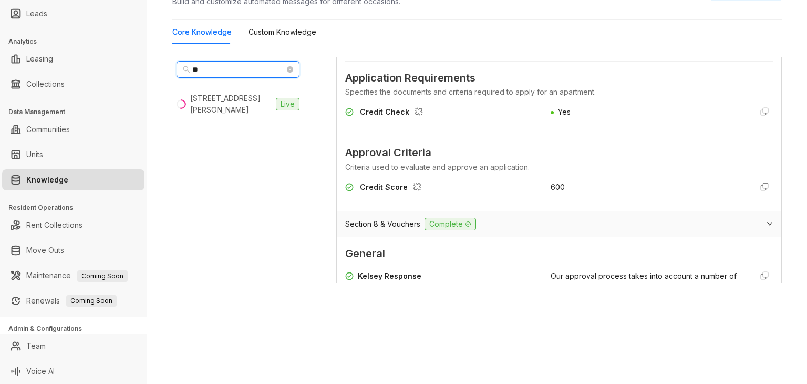
type input "*"
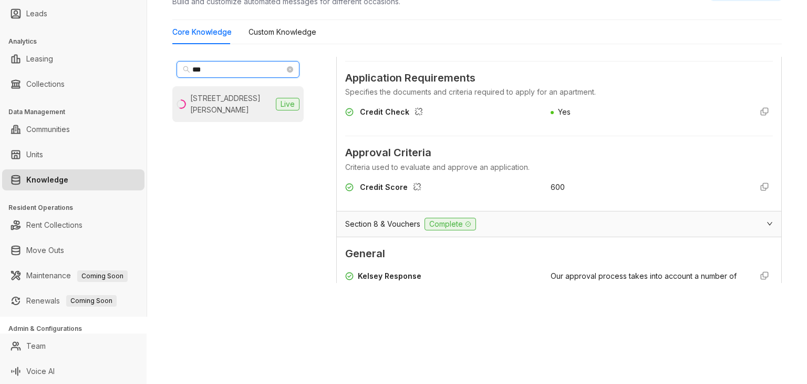
type input "***"
click at [235, 97] on div "[STREET_ADDRESS][PERSON_NAME]" at bounding box center [230, 103] width 81 height 23
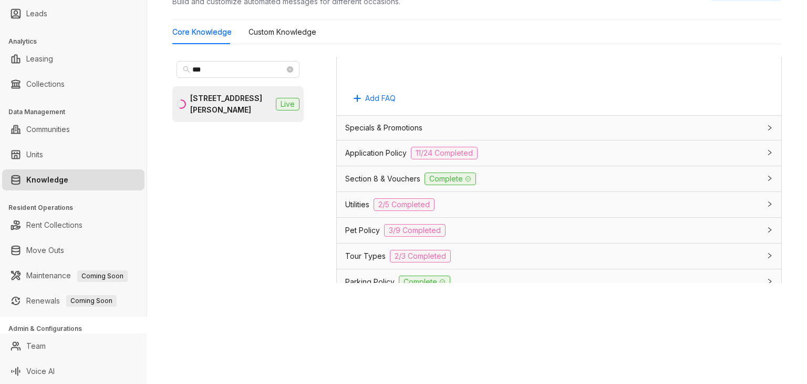
scroll to position [809, 0]
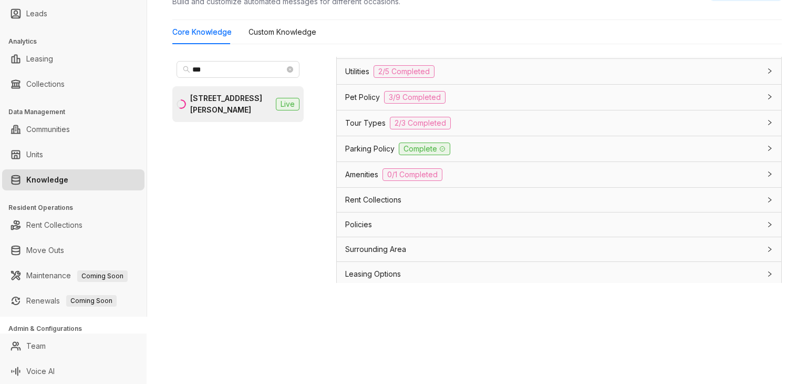
click at [428, 195] on div "Rent Collections" at bounding box center [552, 200] width 415 height 12
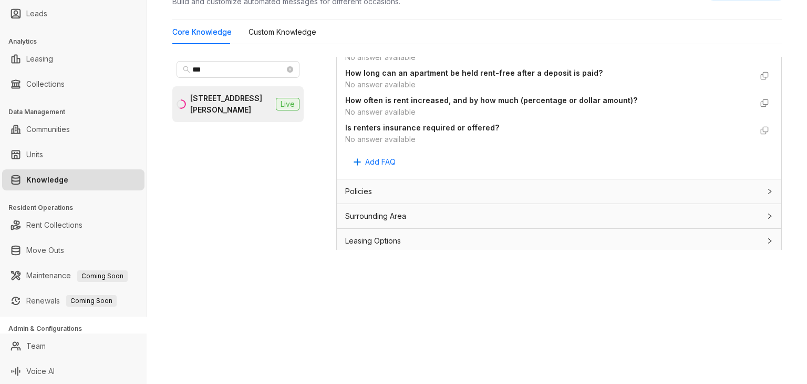
scroll to position [0, 0]
